Goal: Task Accomplishment & Management: Manage account settings

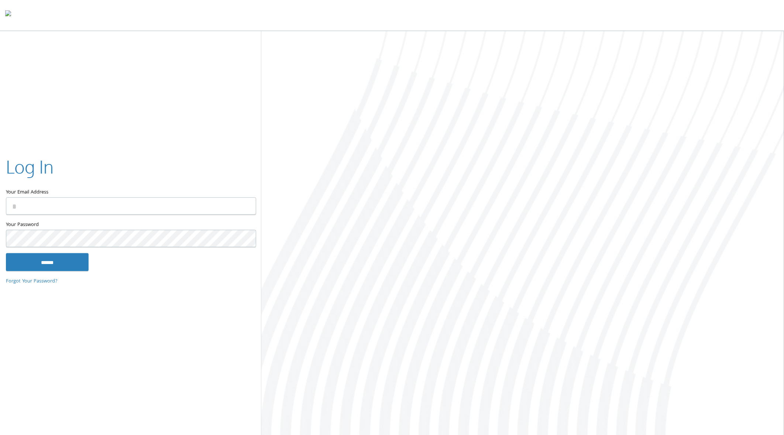
type input "**********"
click at [67, 261] on input "******" at bounding box center [47, 262] width 83 height 18
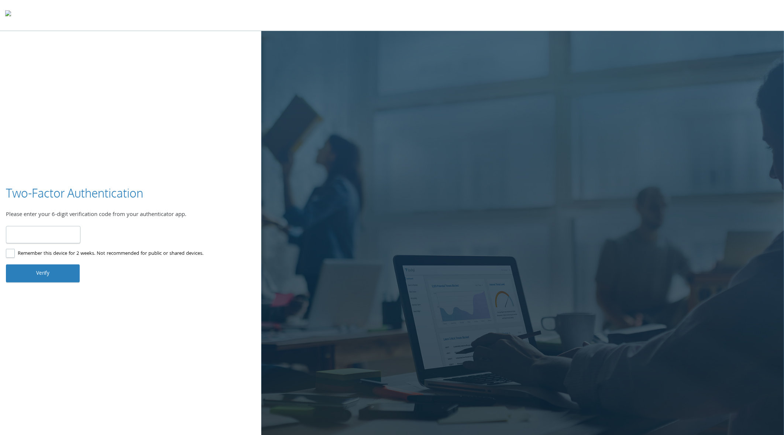
type input "******"
click at [46, 277] on button "Verify" at bounding box center [43, 273] width 74 height 18
